Goal: Information Seeking & Learning: Learn about a topic

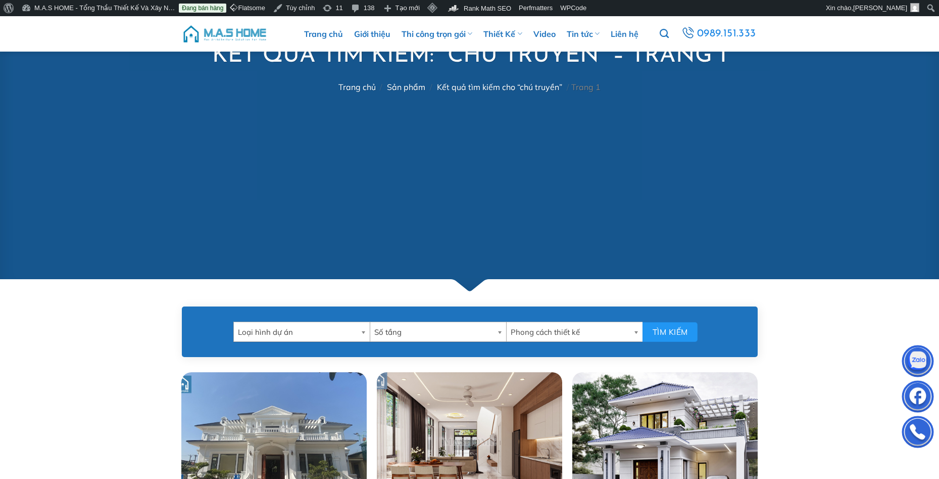
scroll to position [404, 0]
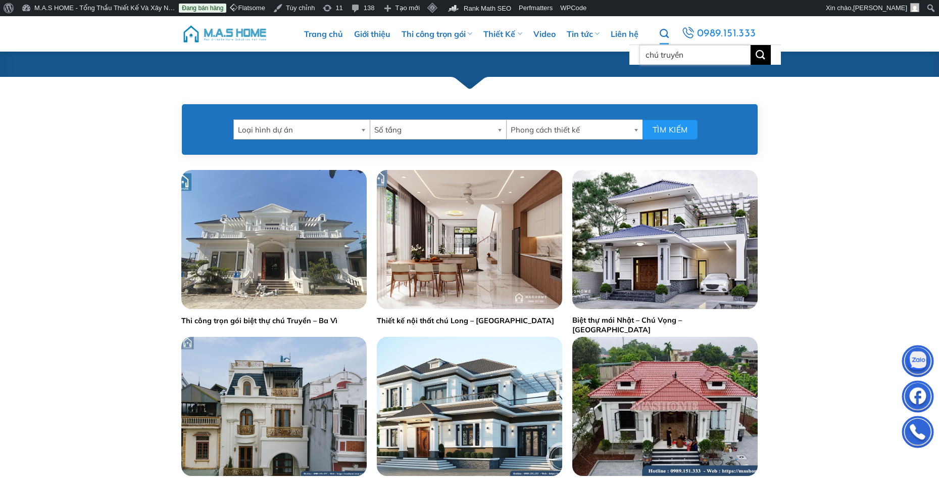
drag, startPoint x: 688, startPoint y: 57, endPoint x: 644, endPoint y: 60, distance: 44.1
click at [644, 60] on input "chú truyền" at bounding box center [695, 55] width 111 height 20
type input "d"
type input "đạo"
click at [751, 45] on button "Gửi" at bounding box center [761, 55] width 20 height 20
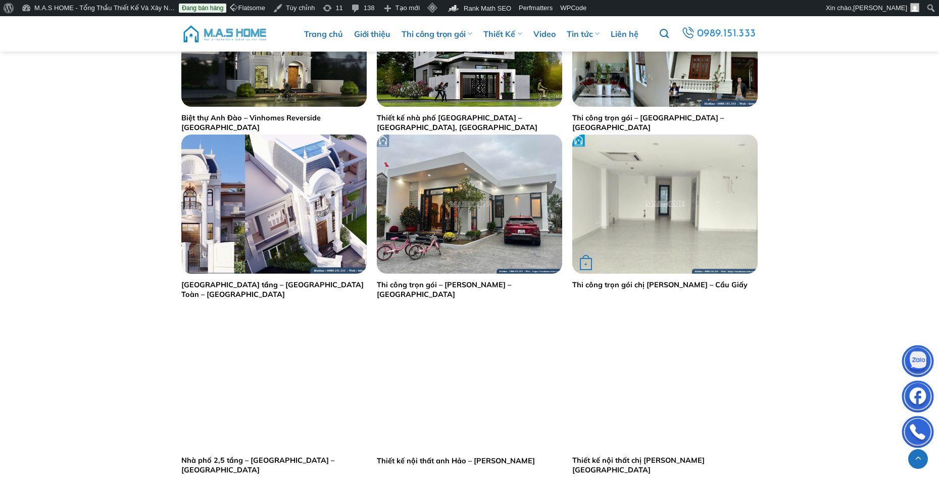
scroll to position [505, 0]
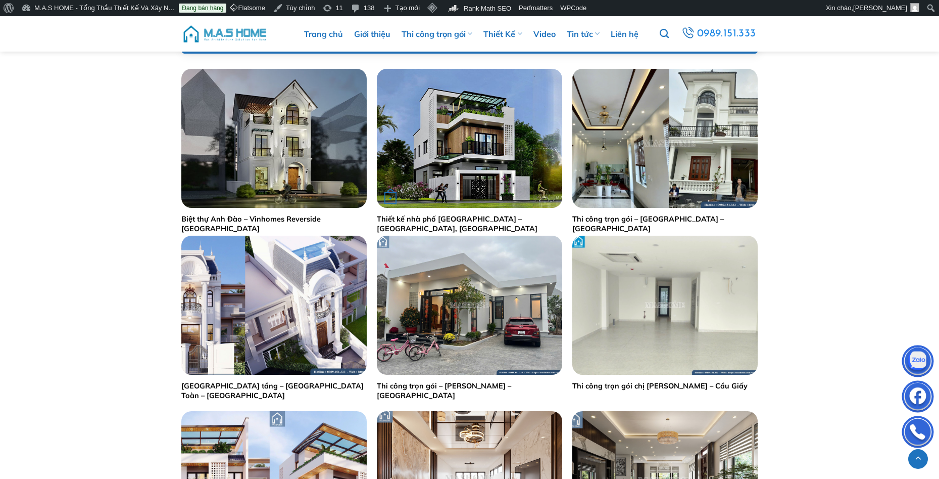
click at [468, 160] on img "Thiết kế nhà phố anh Đạo - Thanh Oai, Hà Nội" at bounding box center [469, 138] width 185 height 139
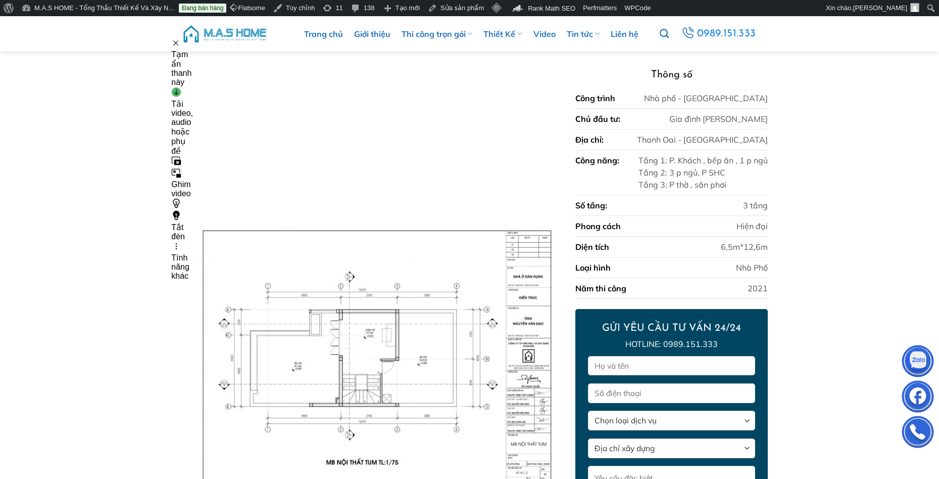
scroll to position [331, 0]
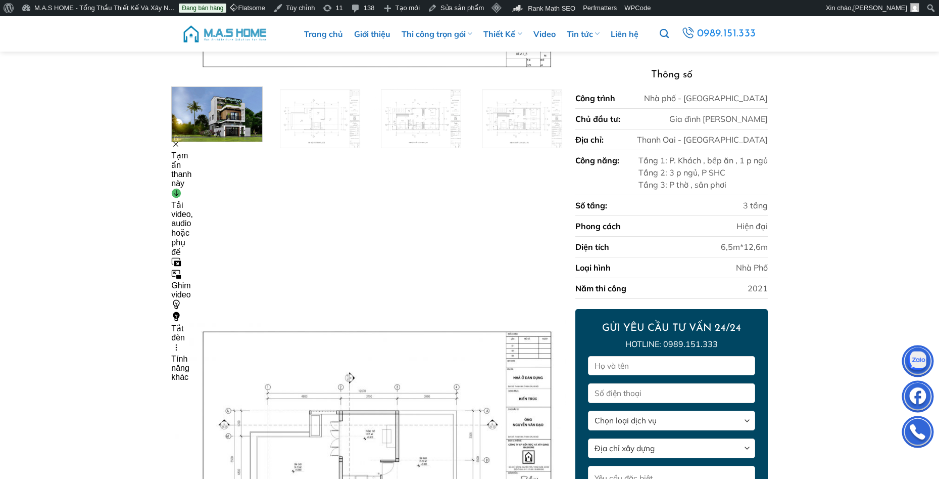
click at [181, 146] on div "Tạm ẩn thanh này" at bounding box center [182, 163] width 22 height 49
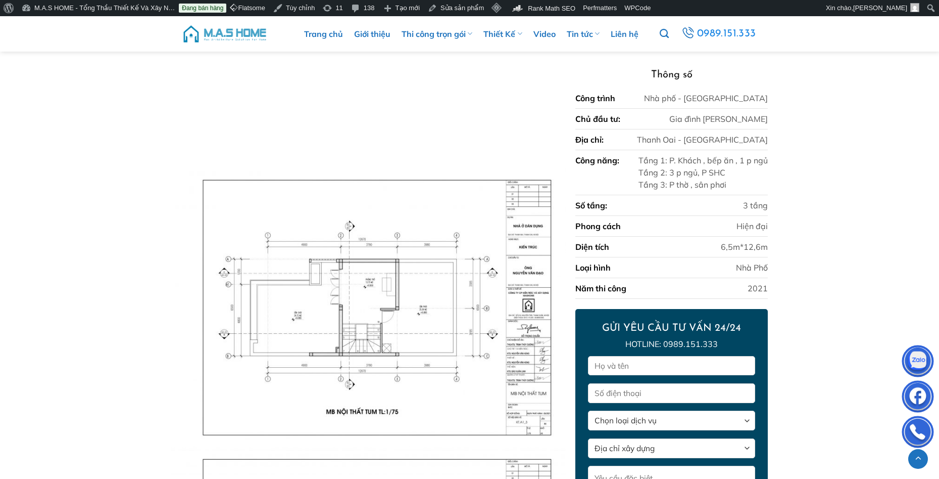
scroll to position [129, 0]
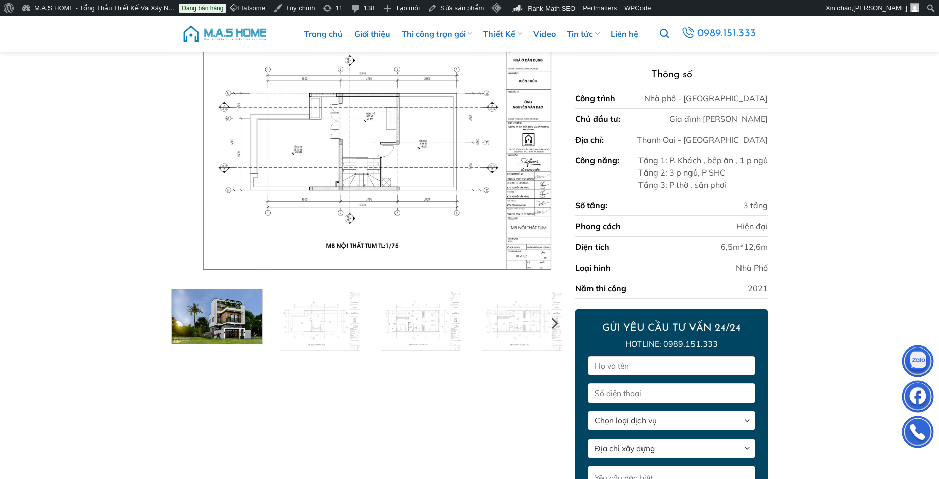
click at [230, 323] on img at bounding box center [217, 315] width 90 height 57
click at [302, 322] on img at bounding box center [318, 319] width 90 height 64
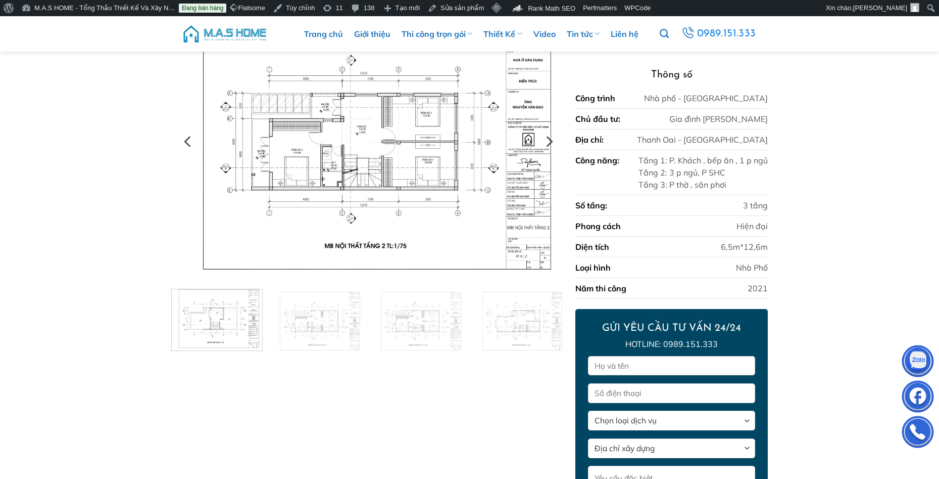
scroll to position [0, 0]
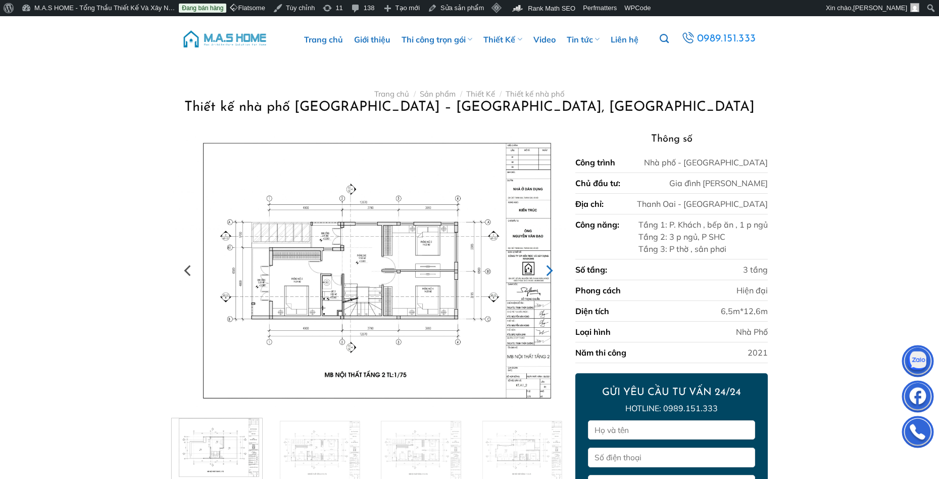
click at [548, 267] on icon "Next" at bounding box center [550, 270] width 7 height 11
click at [548, 268] on icon "Next" at bounding box center [549, 270] width 18 height 18
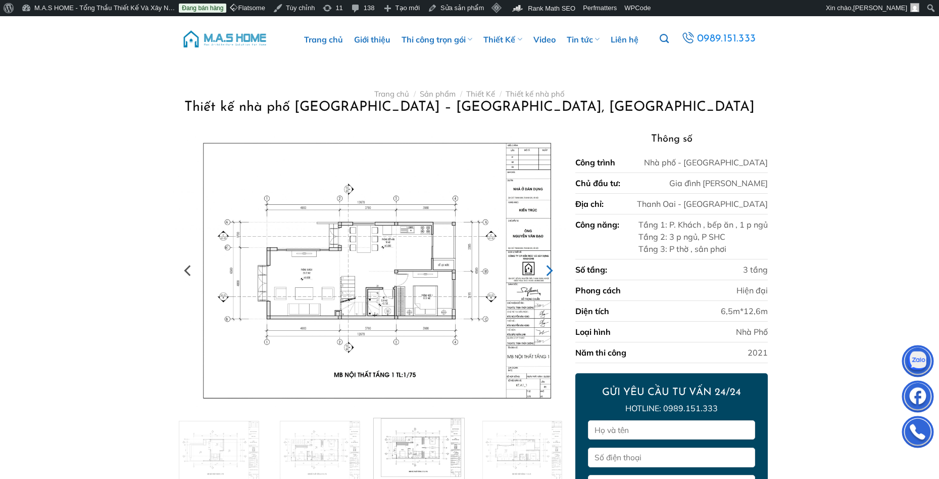
click at [548, 268] on icon "Next" at bounding box center [549, 270] width 18 height 18
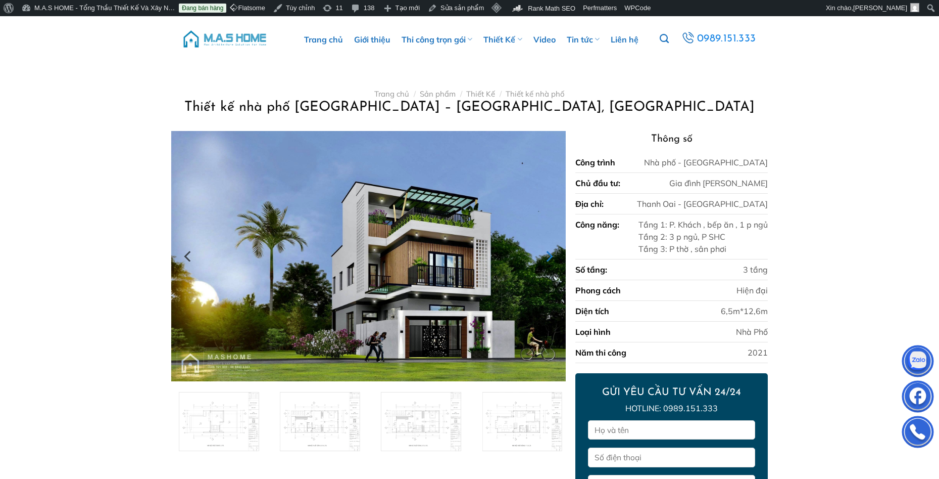
click at [548, 268] on button "Next" at bounding box center [549, 256] width 18 height 50
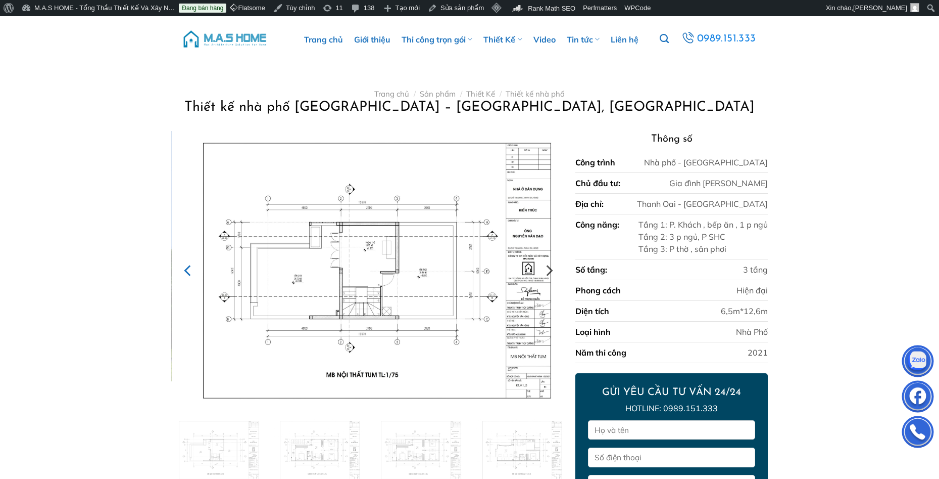
click at [195, 274] on icon "Previous" at bounding box center [188, 270] width 18 height 18
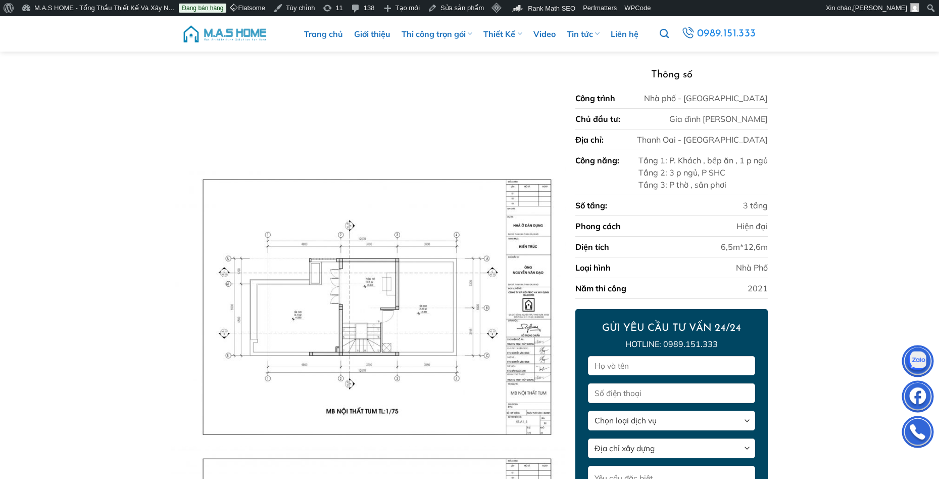
scroll to position [707, 0]
